Goal: Task Accomplishment & Management: Manage account settings

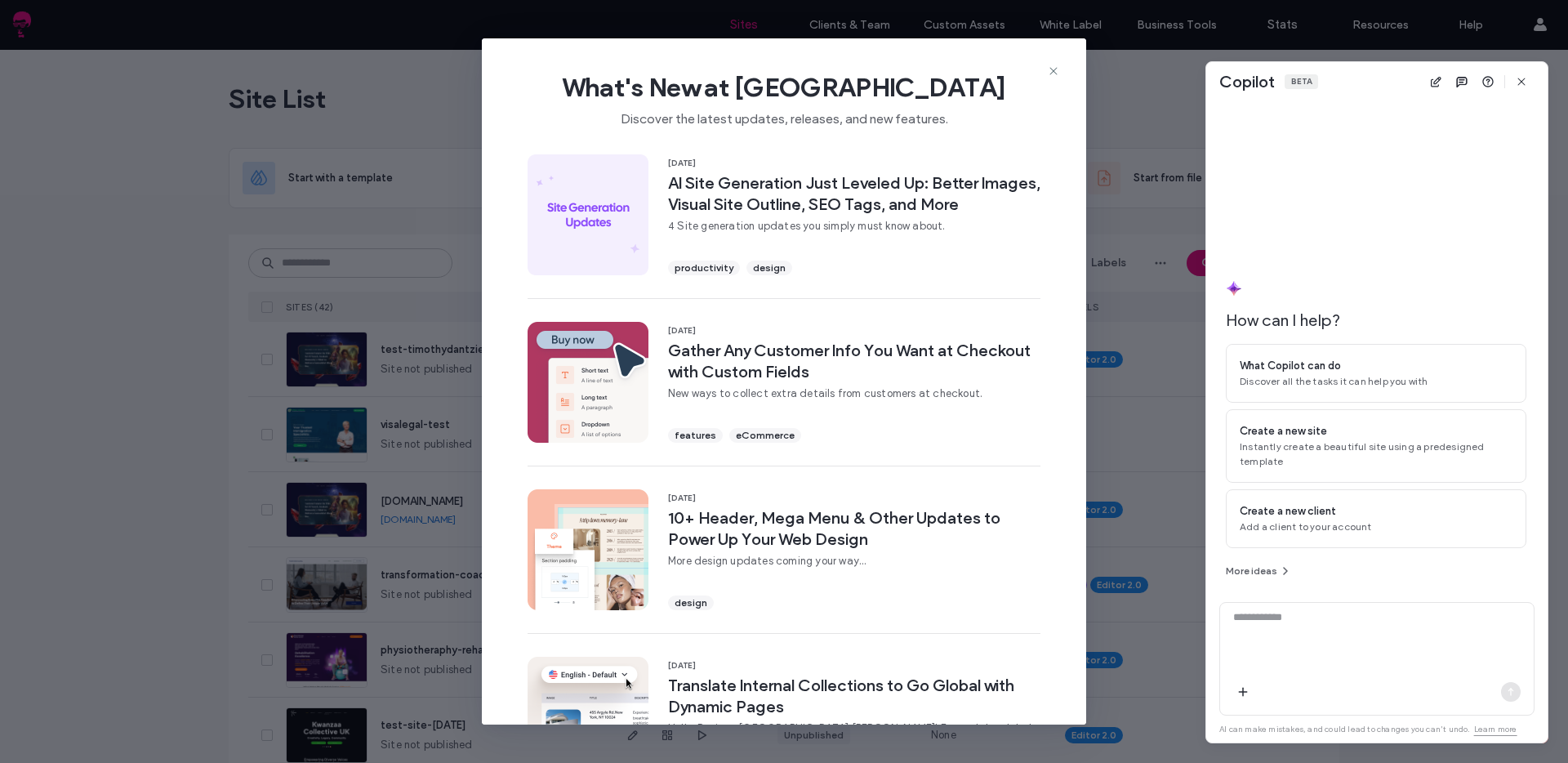
drag, startPoint x: 1057, startPoint y: 70, endPoint x: 1190, endPoint y: 67, distance: 133.0
click at [1057, 70] on icon at bounding box center [1053, 71] width 14 height 14
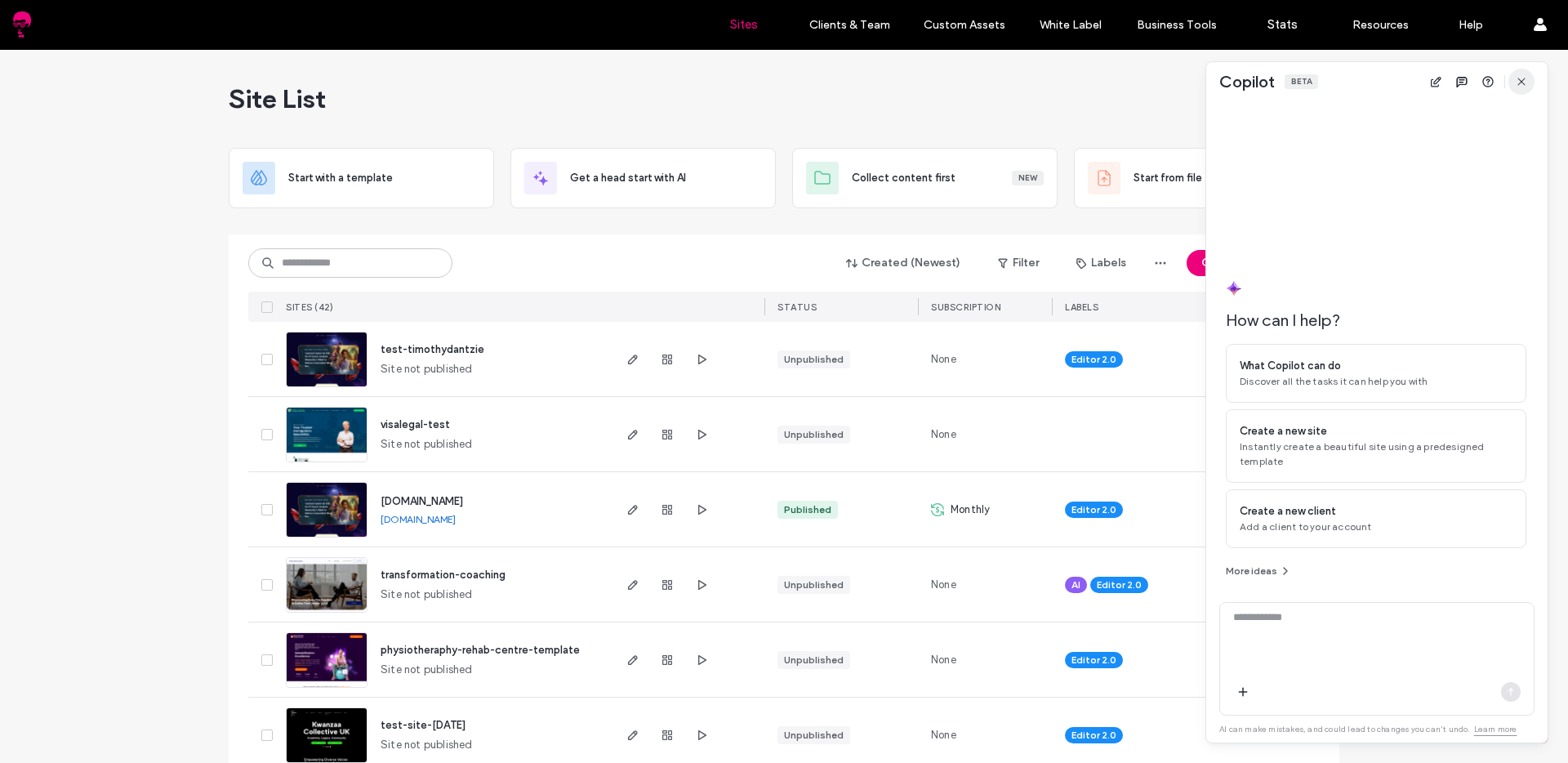
click at [1515, 86] on icon "button" at bounding box center [1522, 82] width 14 height 14
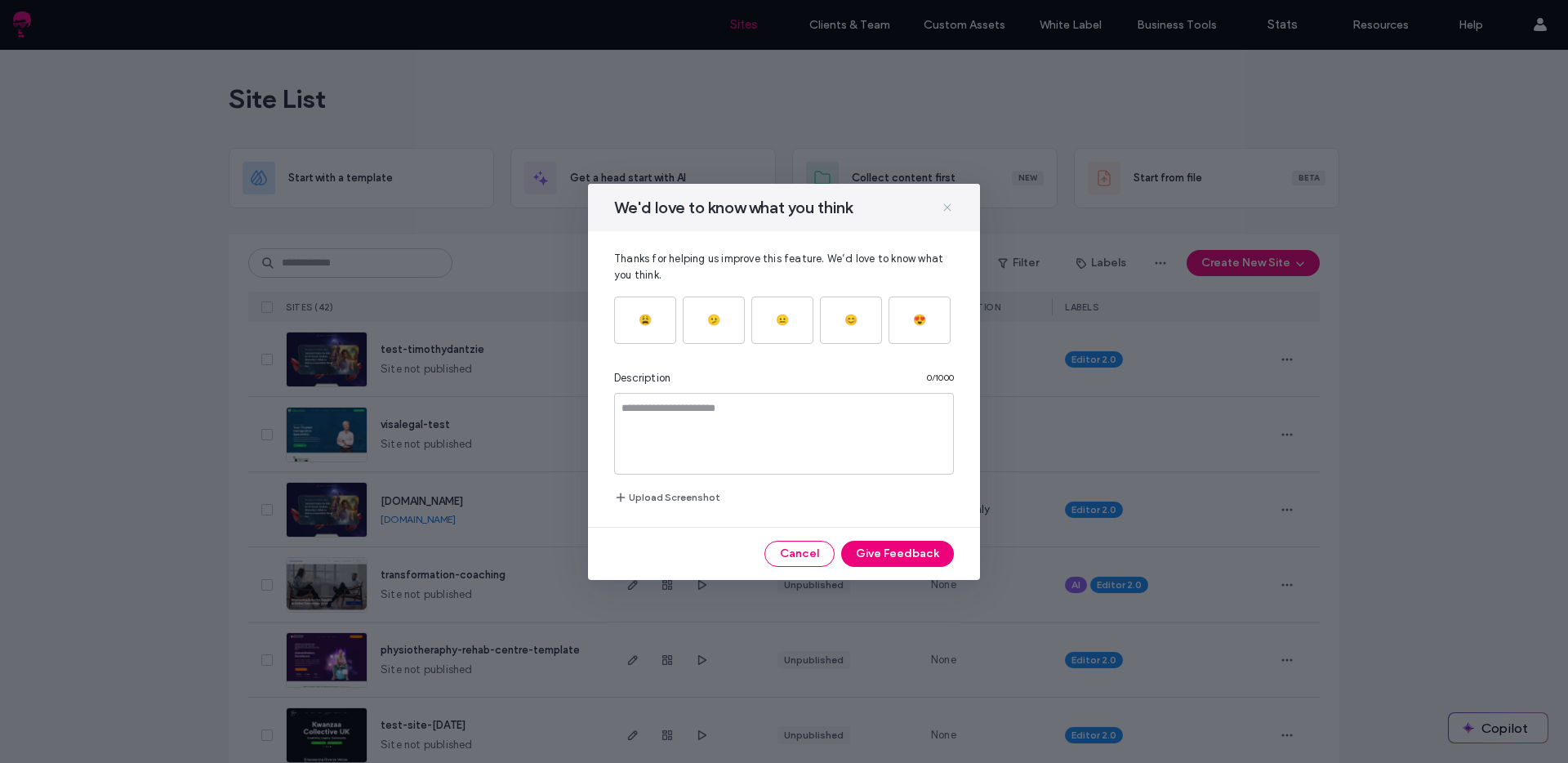
click at [943, 204] on icon at bounding box center [947, 208] width 14 height 14
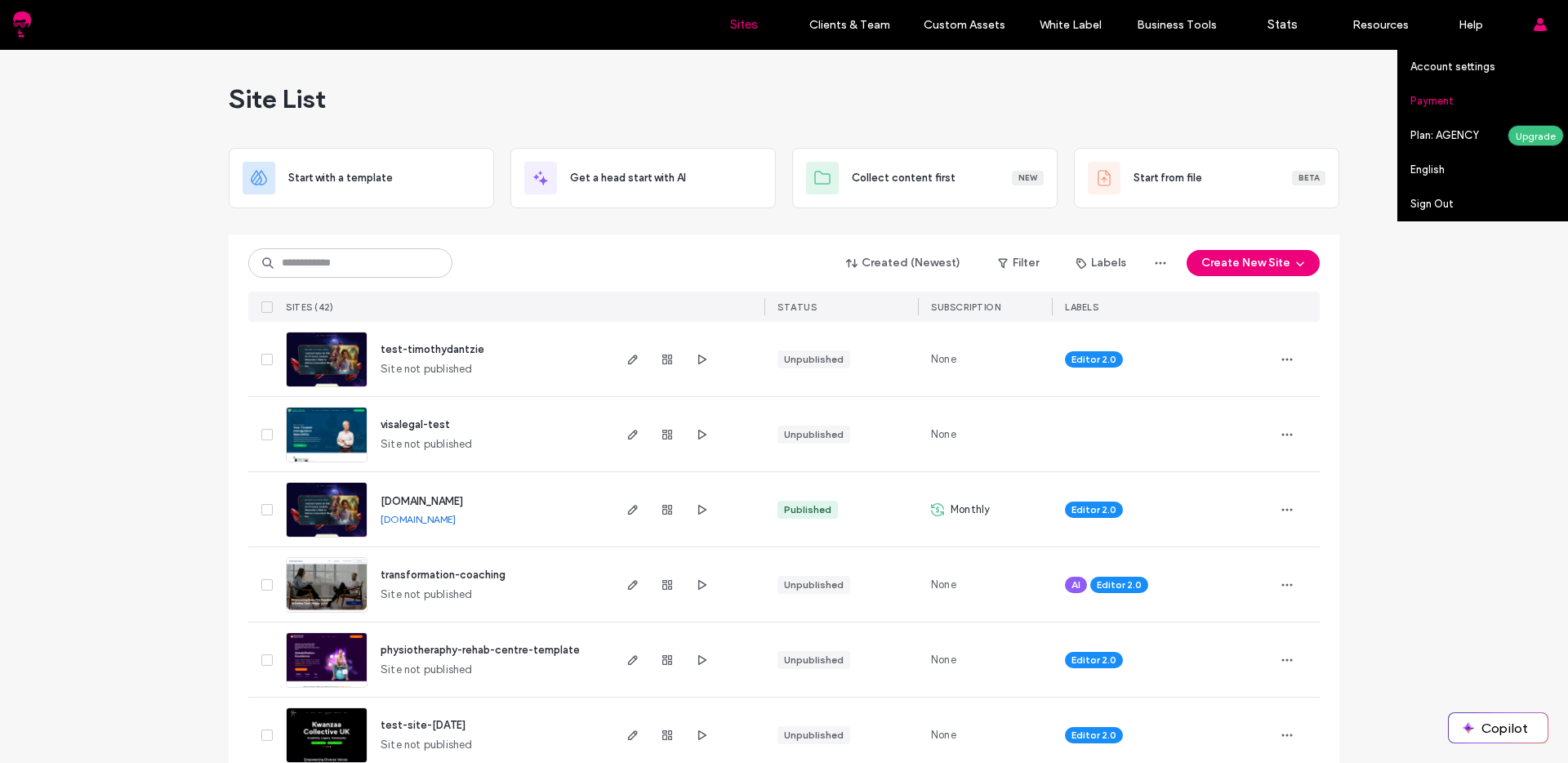
click at [1443, 115] on link "Payment" at bounding box center [1489, 100] width 157 height 34
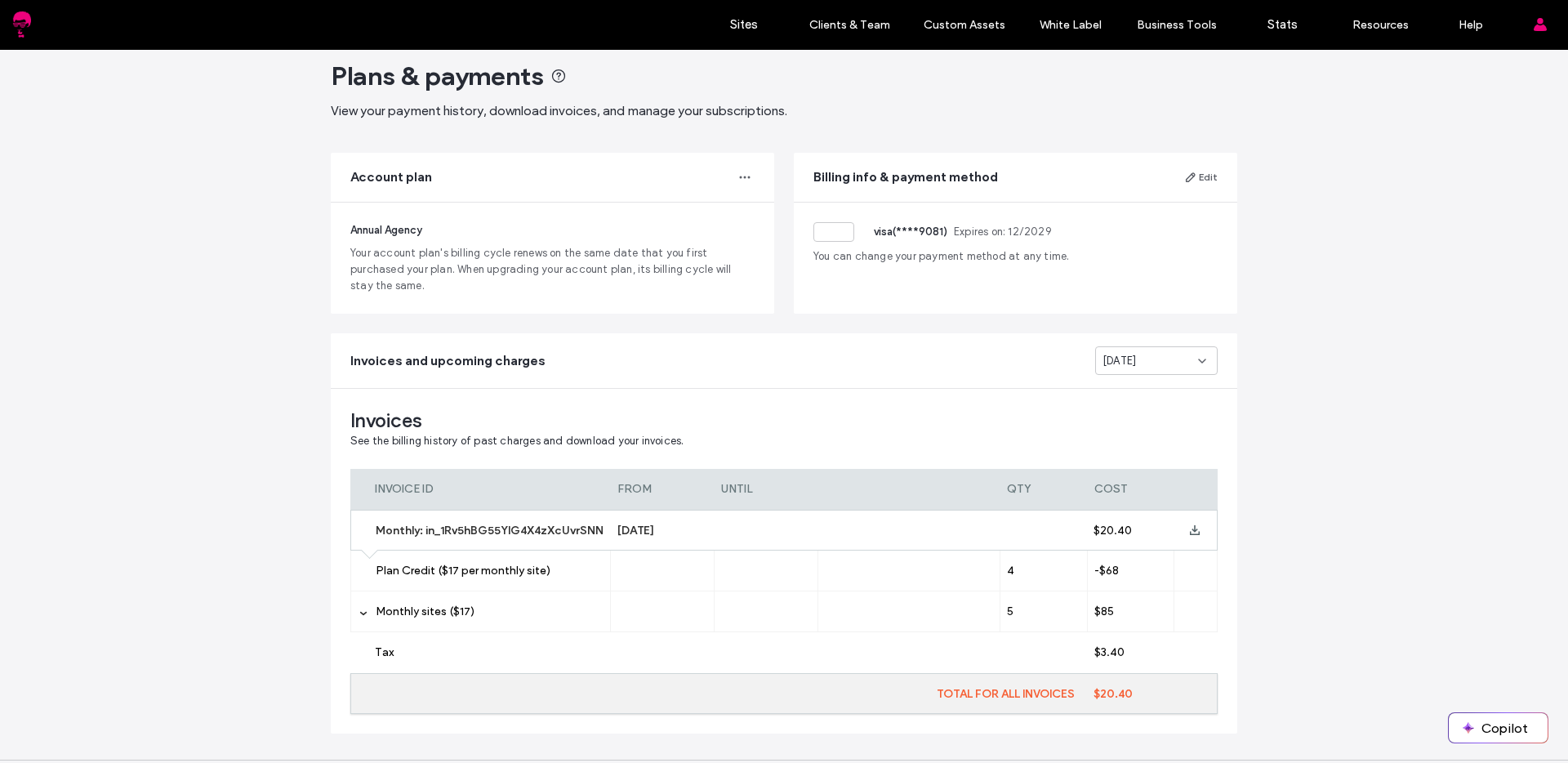
scroll to position [57, 0]
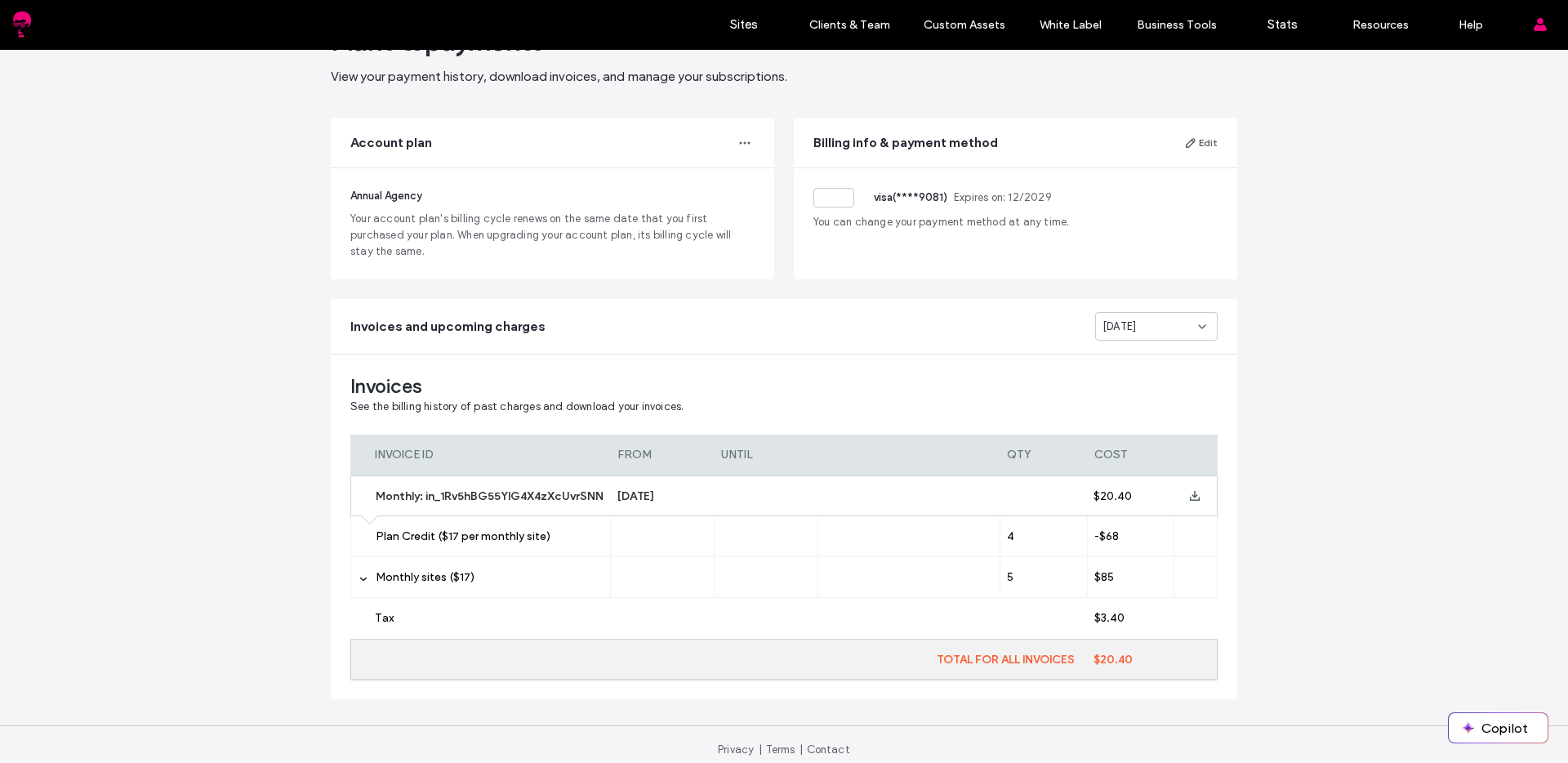
click at [404, 575] on span "Monthly sites ($17)" at bounding box center [425, 577] width 98 height 14
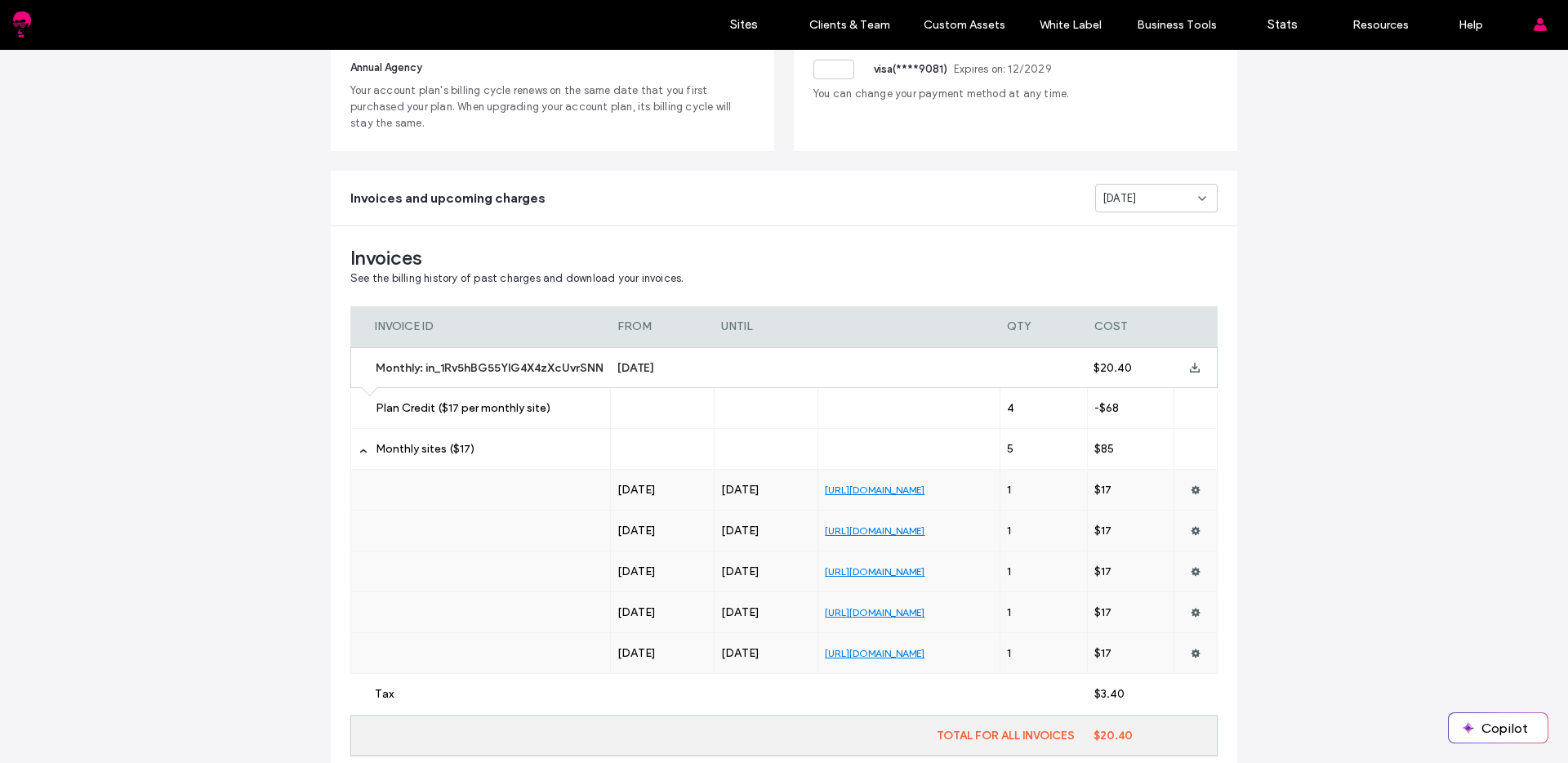
scroll to position [210, 0]
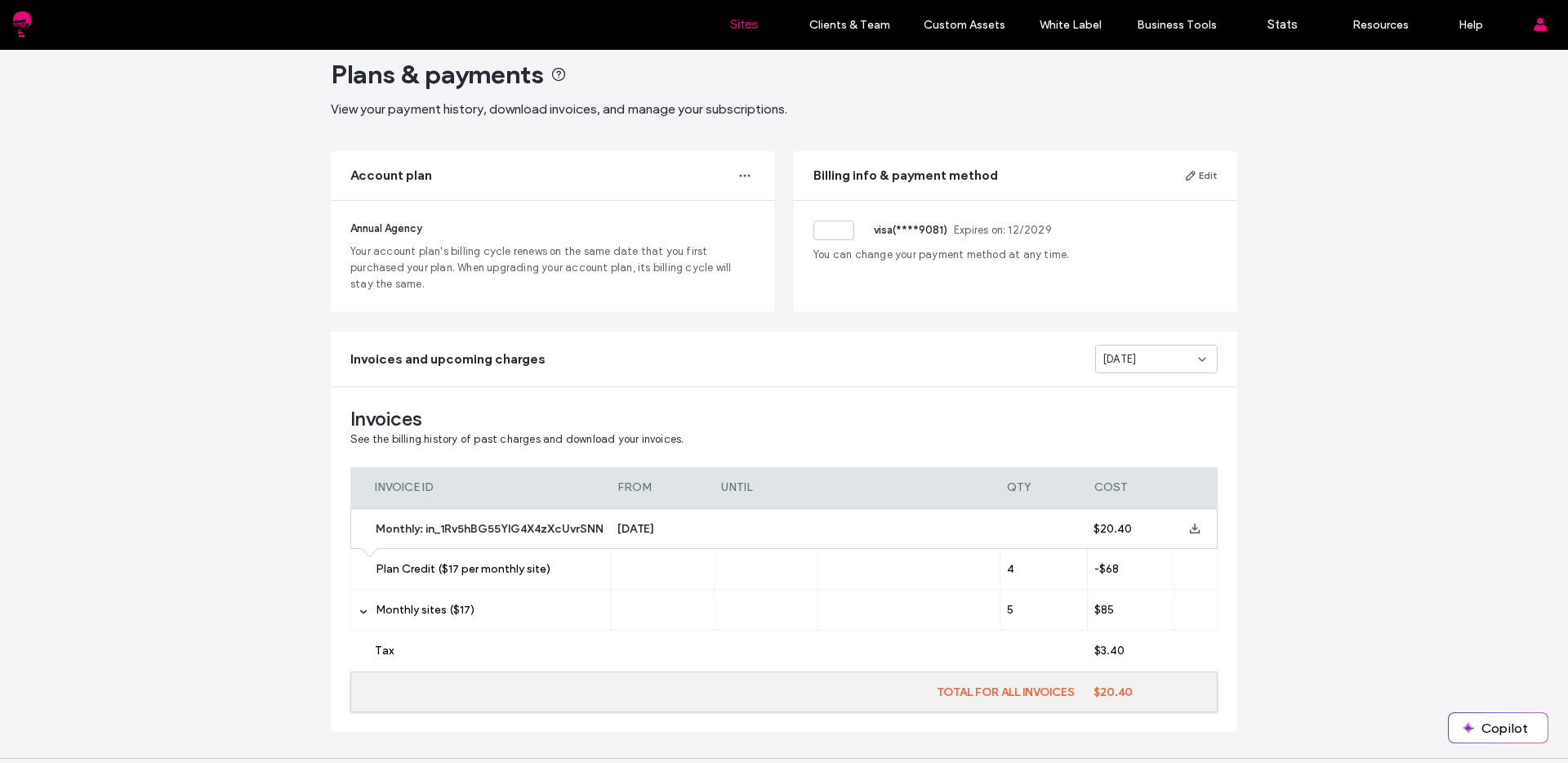
scroll to position [68, 0]
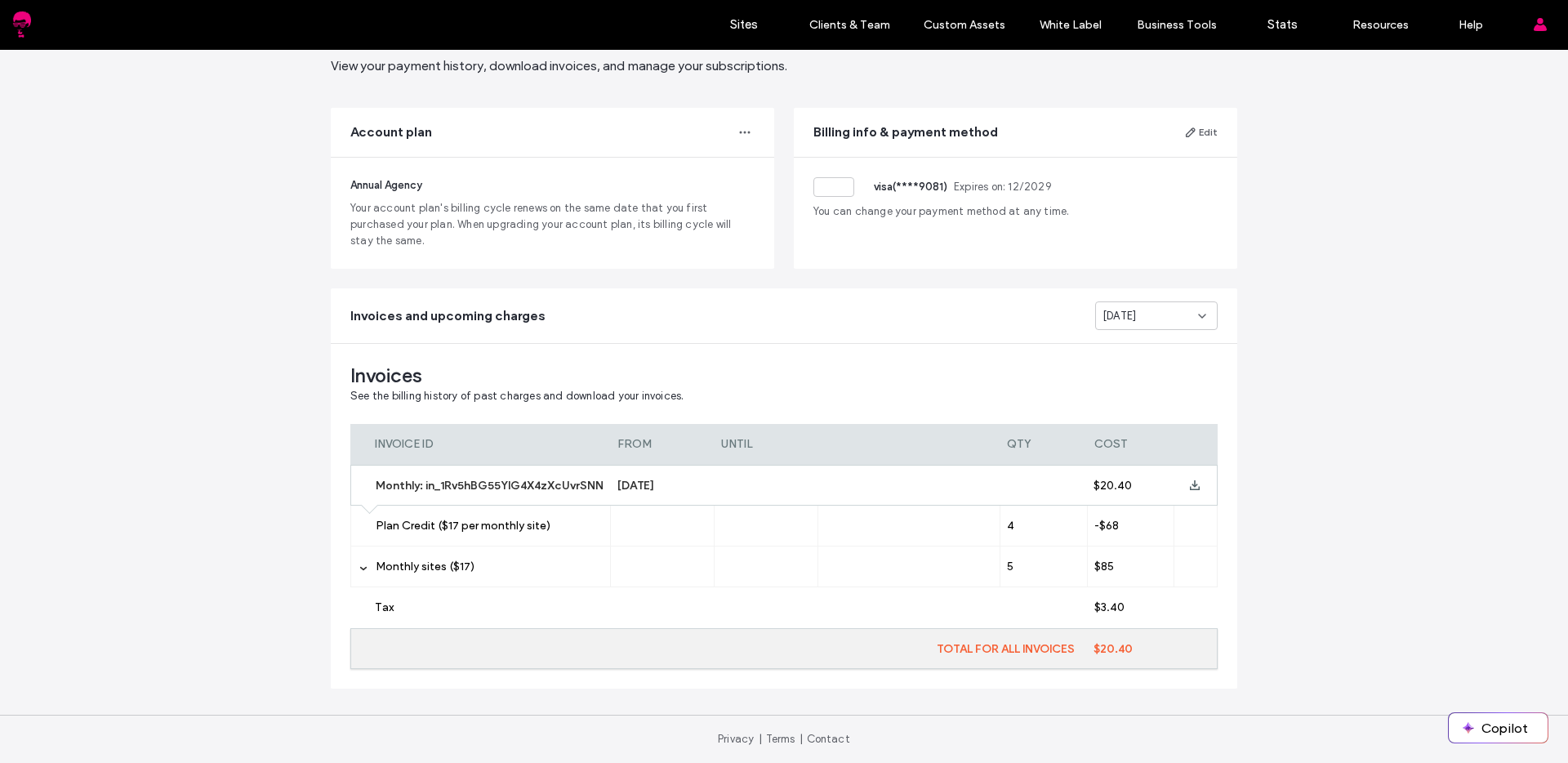
click at [416, 523] on span "Plan Credit ($17 per monthly site)" at bounding box center [462, 525] width 175 height 14
click at [395, 572] on span "Monthly sites ($17)" at bounding box center [425, 566] width 98 height 14
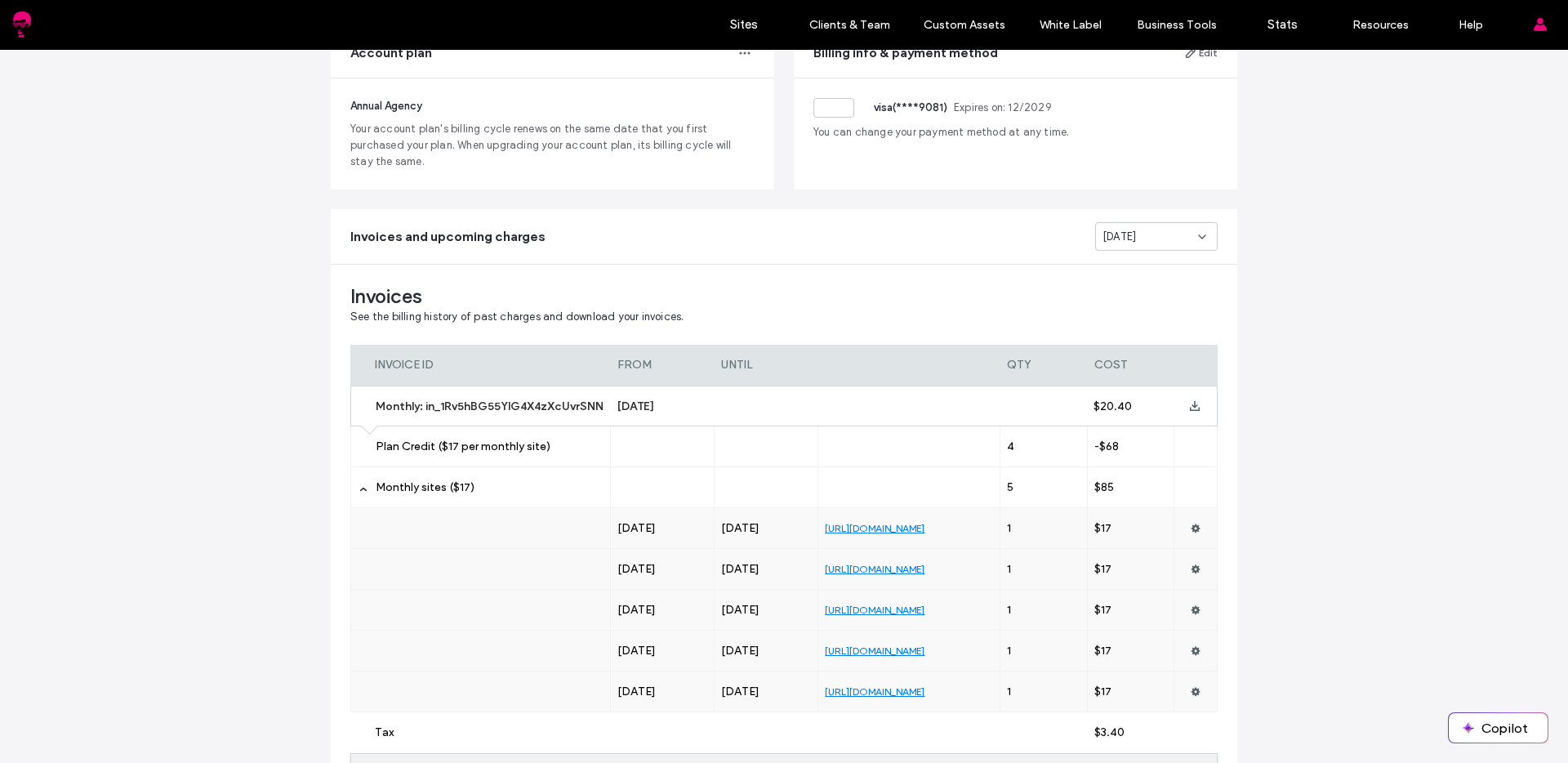
scroll to position [272, 0]
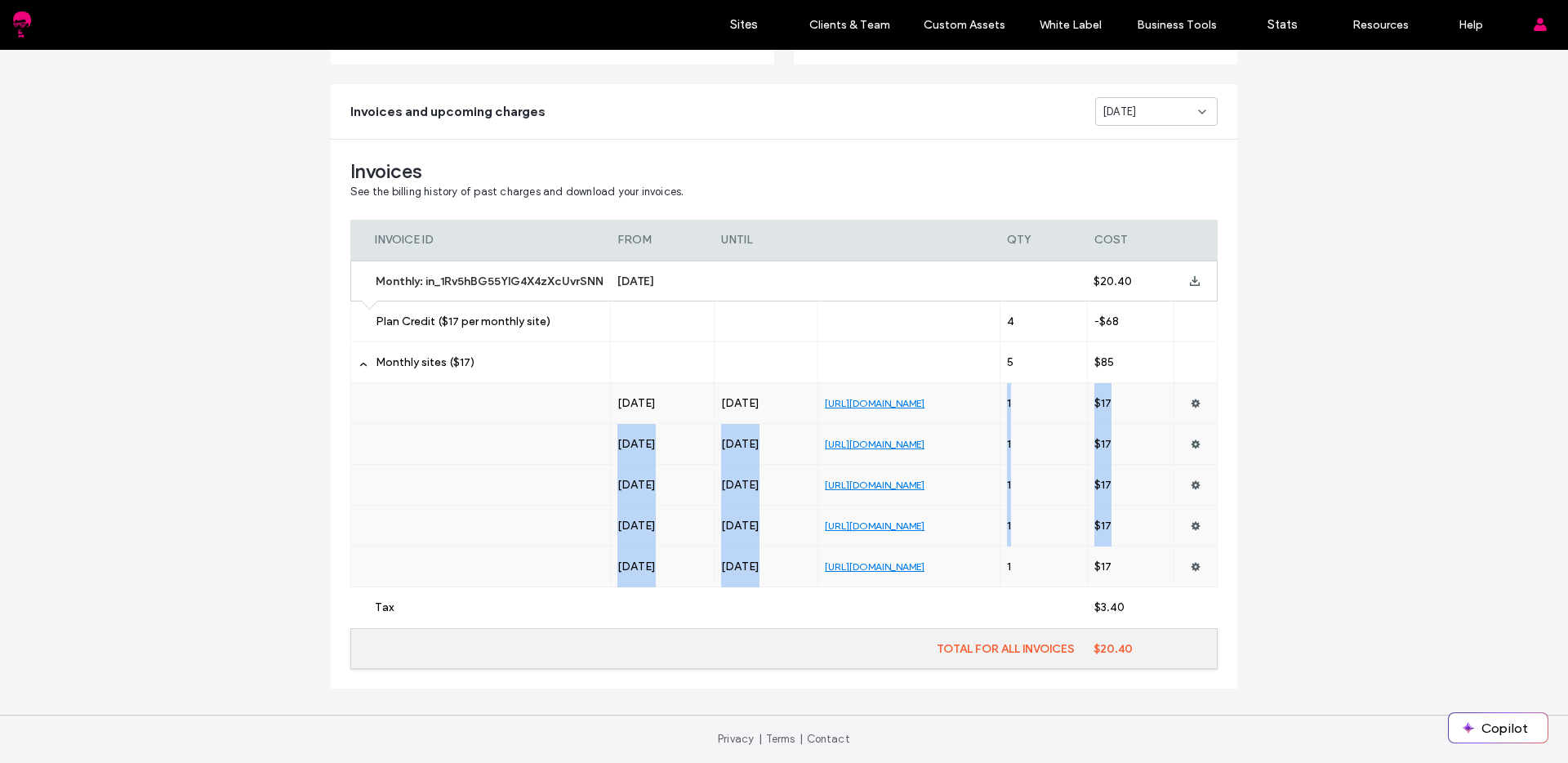
drag, startPoint x: 815, startPoint y: 400, endPoint x: 980, endPoint y: 574, distance: 239.8
click at [971, 575] on div "[DATE] [DATE] [URL][DOMAIN_NAME] 1 $17 [DATE] [DATE] [URL][DOMAIN_NAME] 1 $17 […" at bounding box center [784, 485] width 867 height 204
drag, startPoint x: 984, startPoint y: 575, endPoint x: 801, endPoint y: 400, distance: 253.2
click at [798, 399] on div "[DATE] [DATE] [URL][DOMAIN_NAME] 1 $17 [DATE] [DATE] [URL][DOMAIN_NAME] 1 $17 […" at bounding box center [784, 485] width 867 height 204
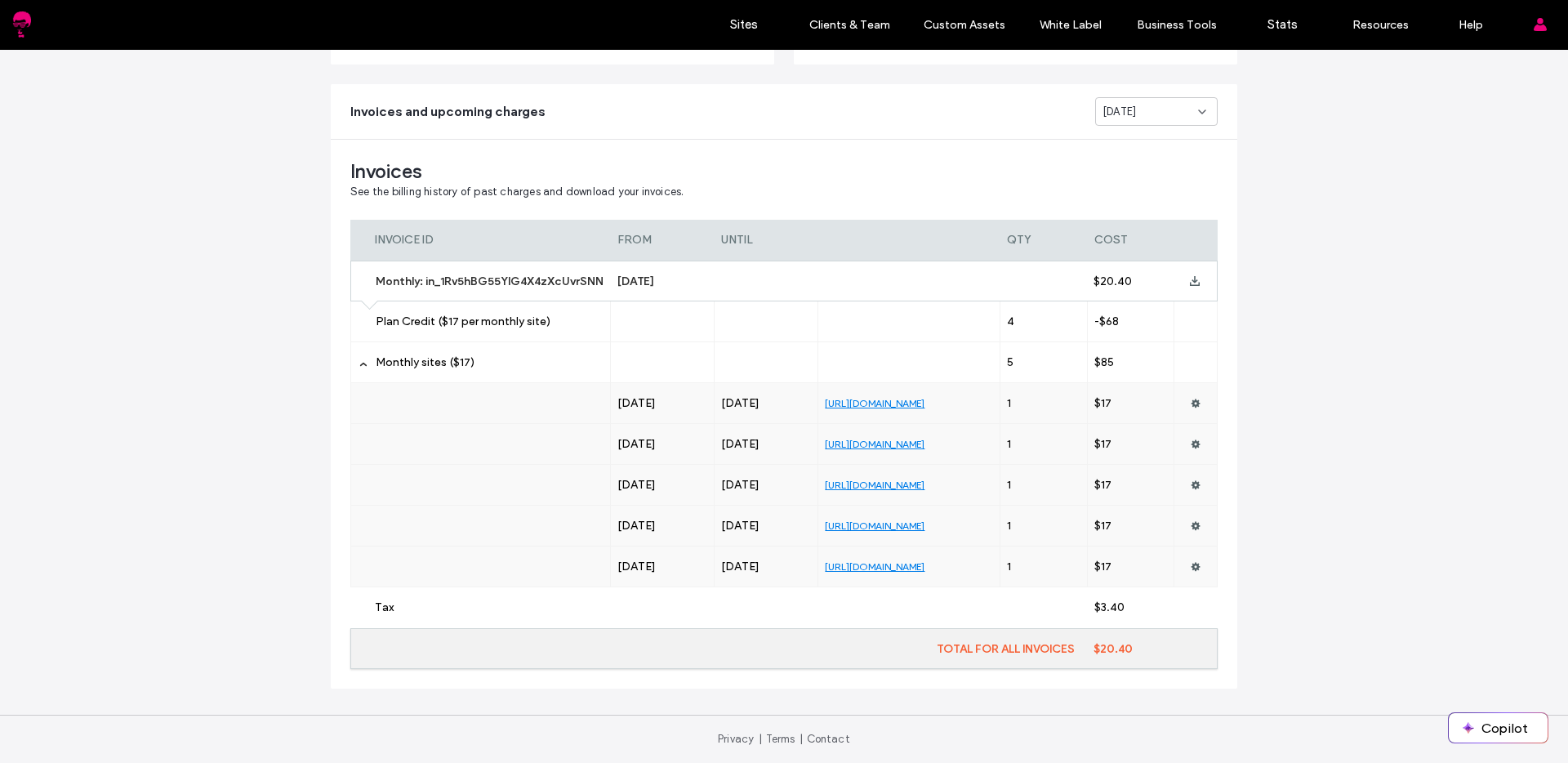
click at [825, 151] on div "Invoices See the billing history of past charges and download your invoices. IN…" at bounding box center [784, 414] width 907 height 549
